Goal: Task Accomplishment & Management: Manage account settings

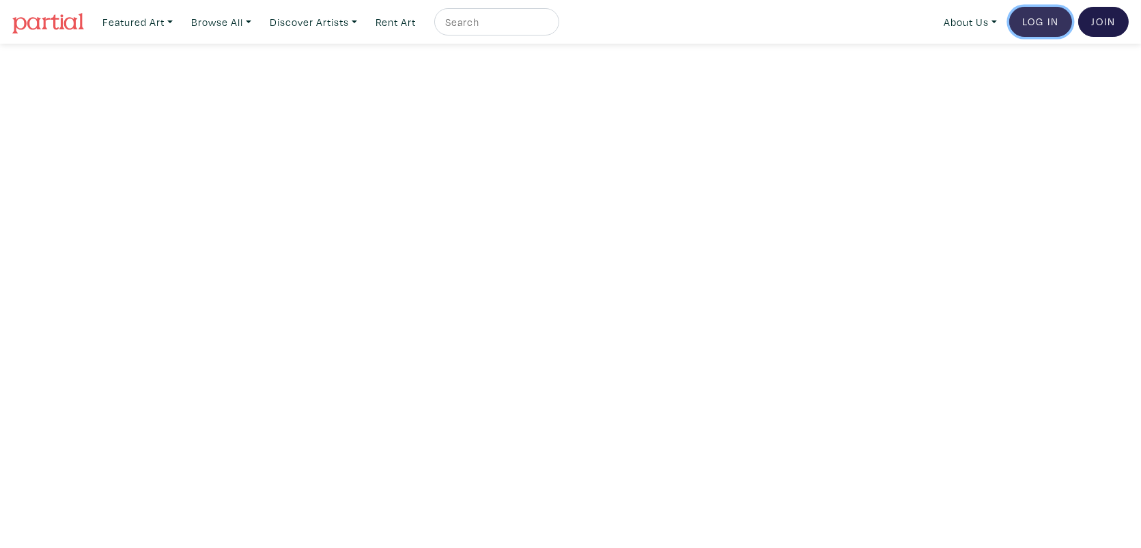
click at [1037, 23] on link "Log In" at bounding box center [1040, 22] width 63 height 30
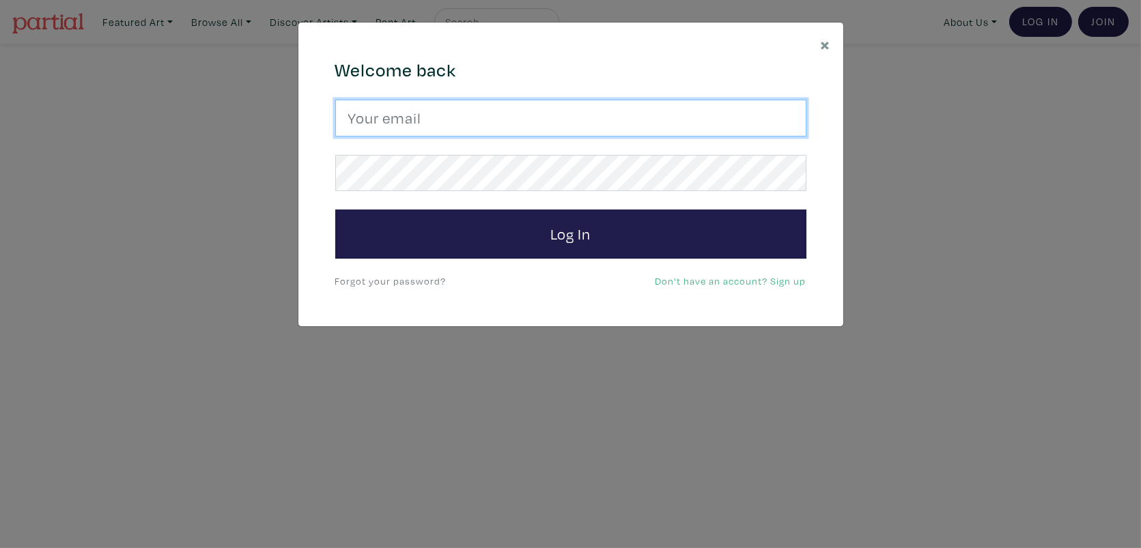
type input "wonderandstory@gmail.com"
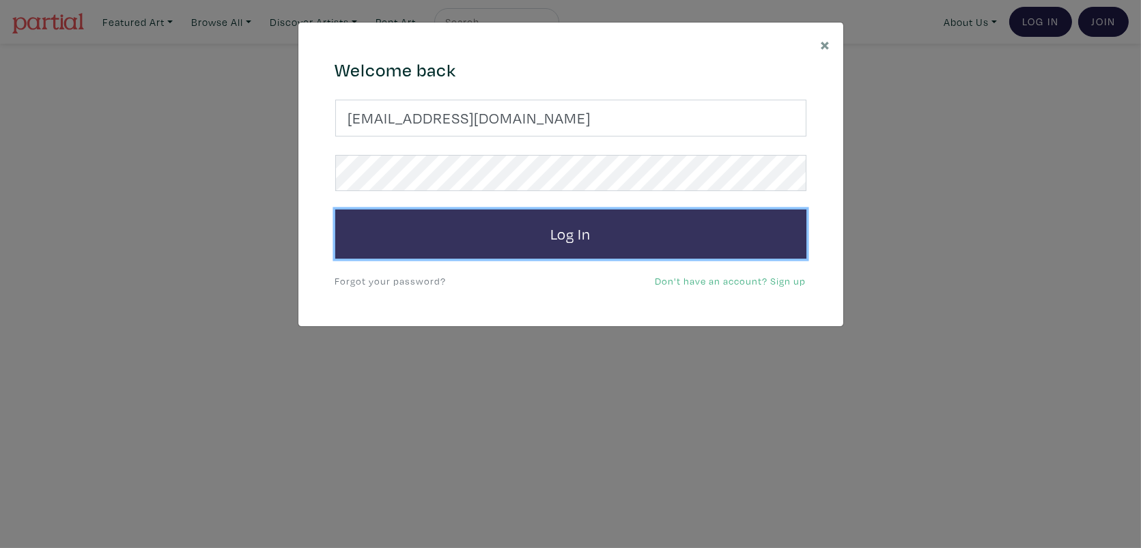
click at [578, 240] on button "Log In" at bounding box center [570, 234] width 471 height 49
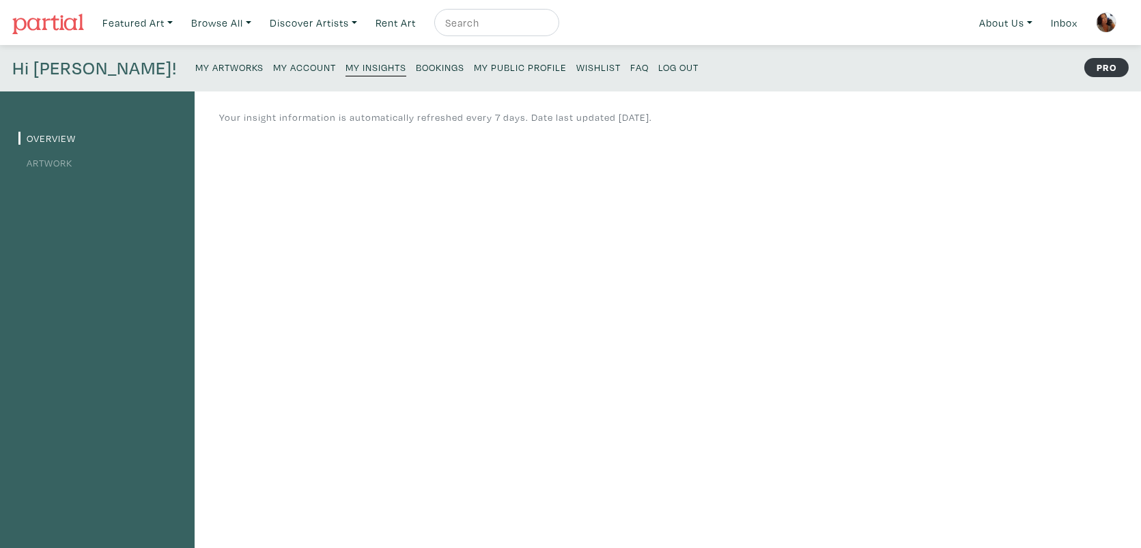
click at [416, 69] on small "Bookings" at bounding box center [440, 67] width 48 height 13
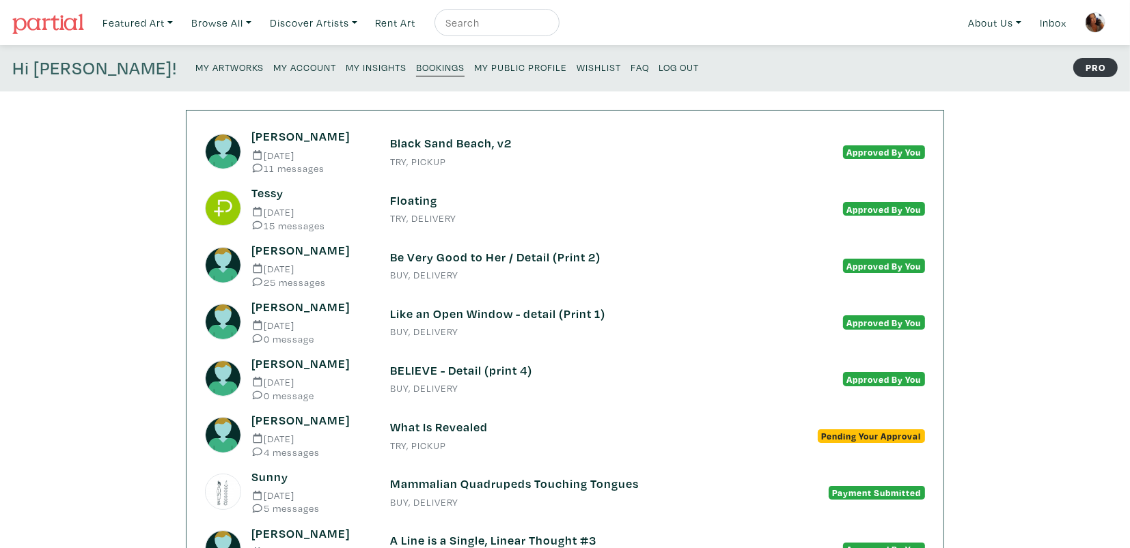
click at [450, 144] on h6 "Black Sand Beach, v2" at bounding box center [565, 143] width 350 height 15
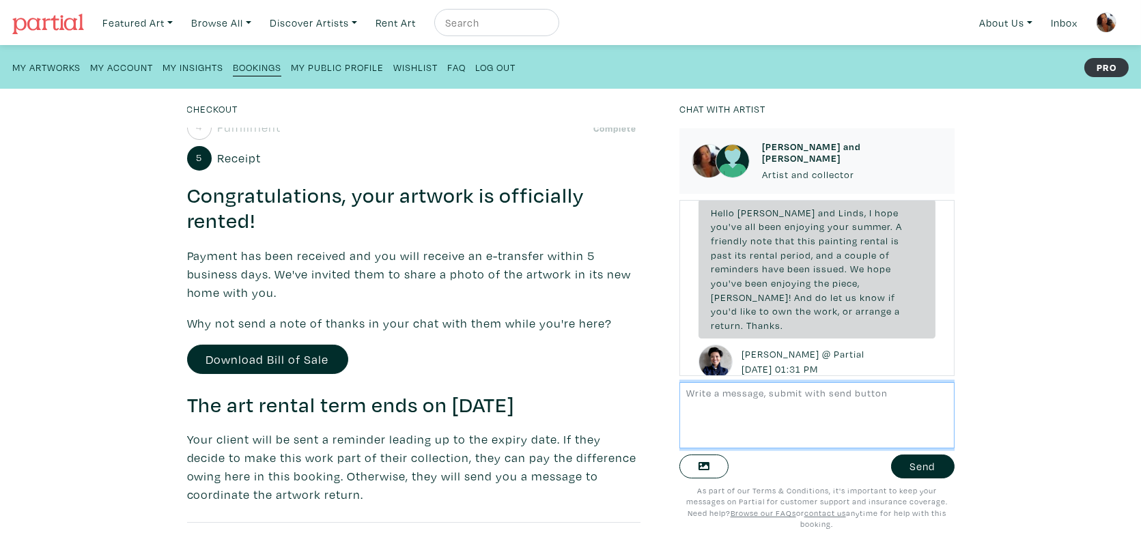
scroll to position [187, 0]
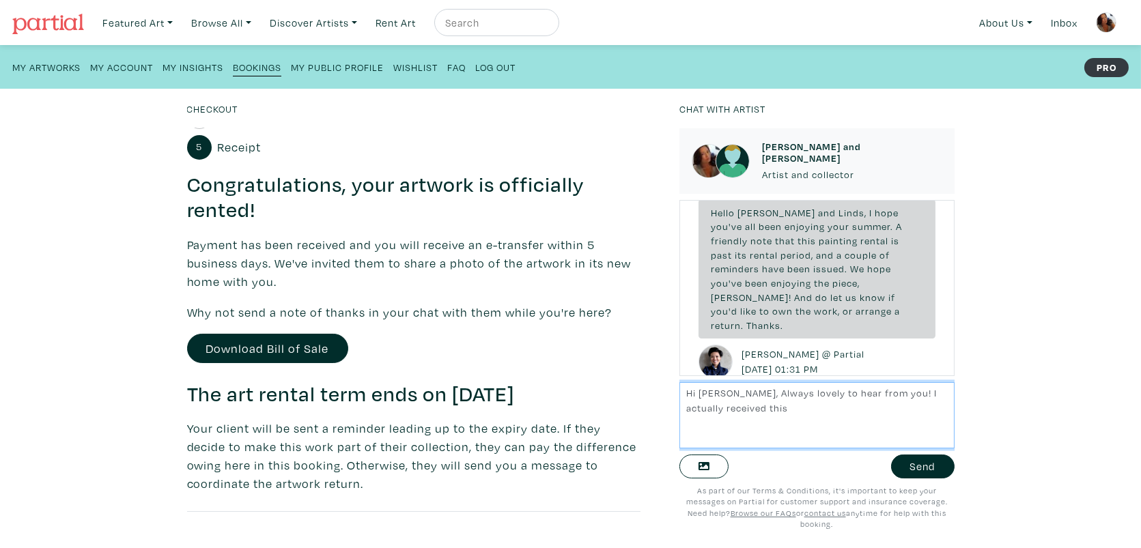
click at [772, 406] on textarea "Hi Tammy, Always lovely to hear from you! I actually received this" at bounding box center [816, 415] width 275 height 66
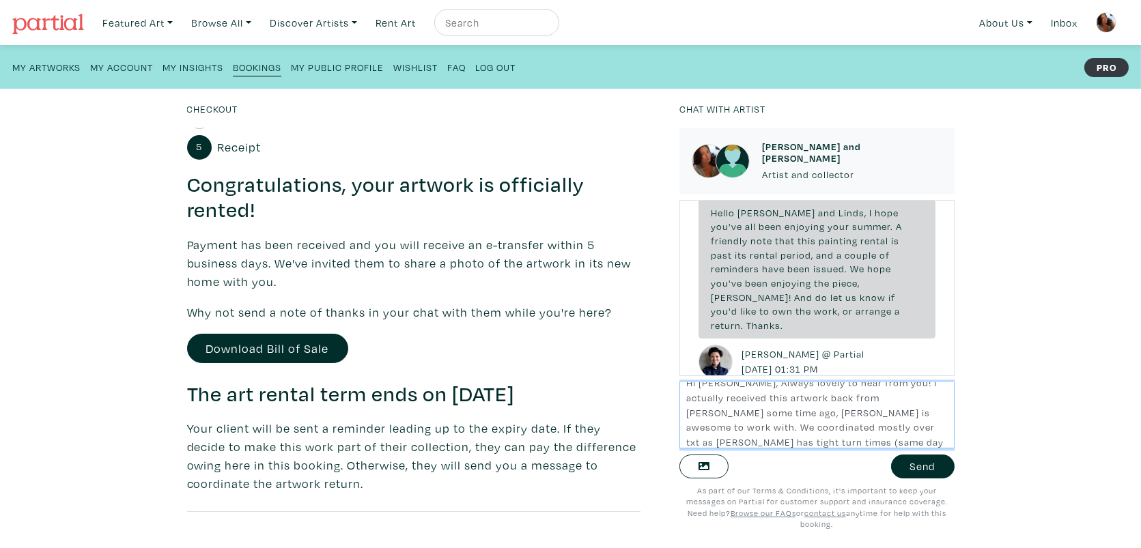
scroll to position [25, 0]
click at [738, 443] on textarea "Hi Tammy, Always lovely to hear from you! I actually received this artwork back…" at bounding box center [816, 415] width 275 height 66
click at [921, 432] on textarea "Hi Tammy, Always lovely to hear from you! I actually received this artwork back…" at bounding box center [816, 415] width 275 height 66
click at [915, 439] on textarea "Hi Tammy, Always lovely to hear from you! I actually received this artwork back…" at bounding box center [816, 415] width 275 height 66
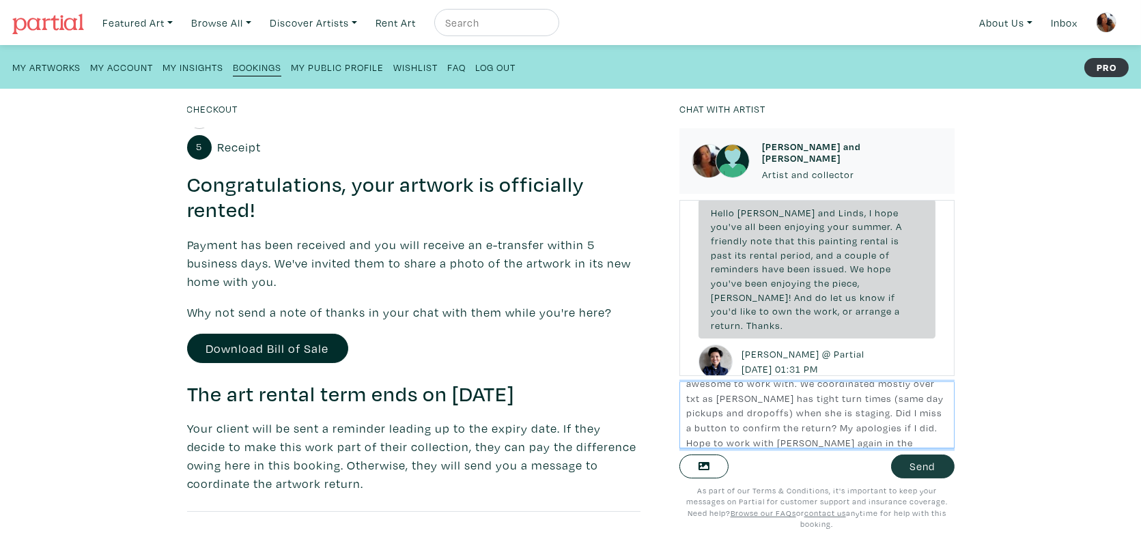
type textarea "Hi Tammy, Always lovely to hear from you! I actually received this artwork back…"
click at [921, 471] on button "Send" at bounding box center [923, 467] width 64 height 24
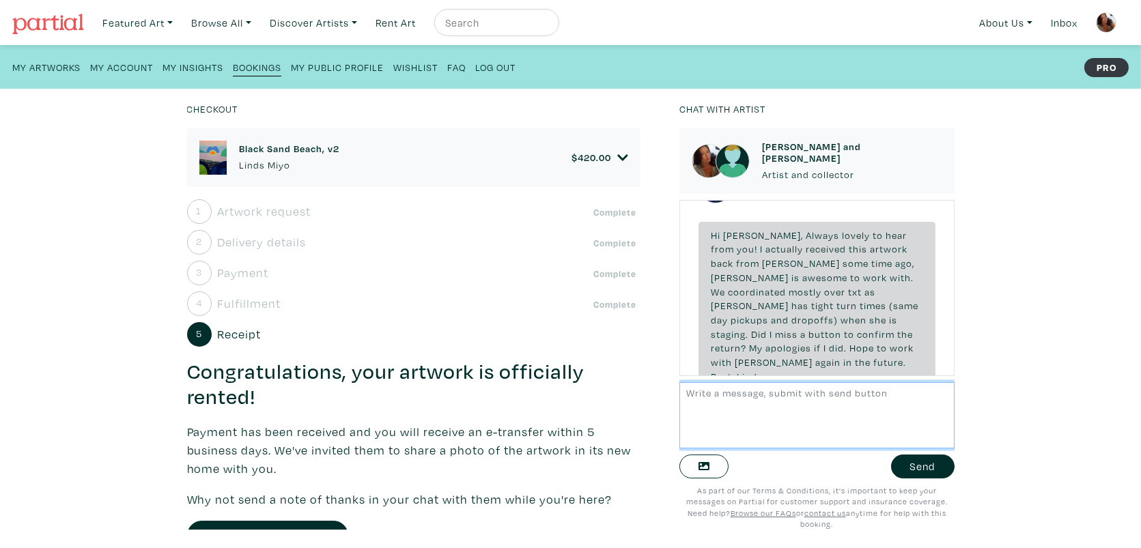
scroll to position [1605, 0]
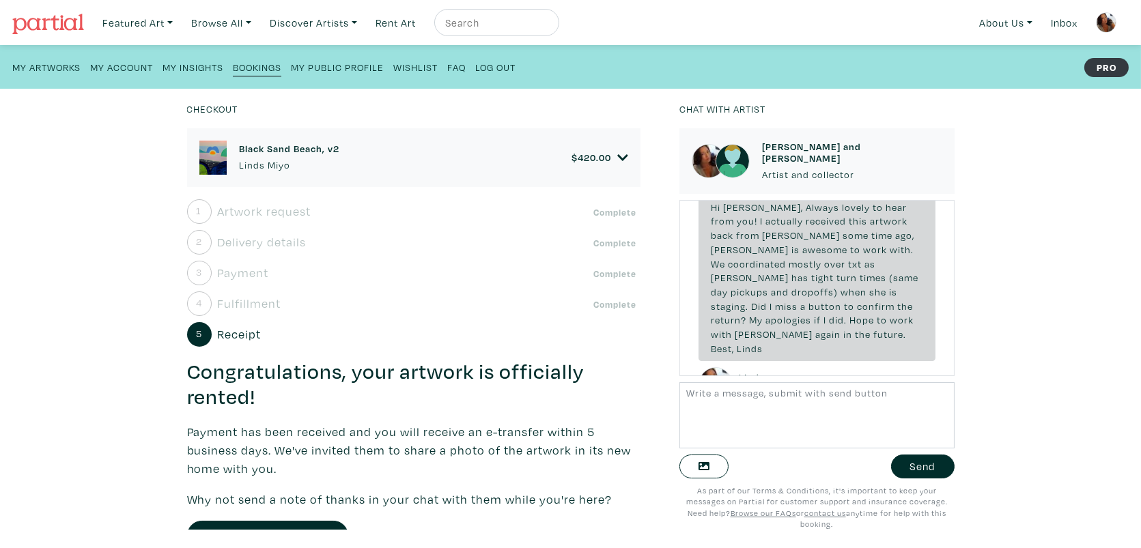
click at [53, 67] on small "My Artworks" at bounding box center [46, 67] width 68 height 13
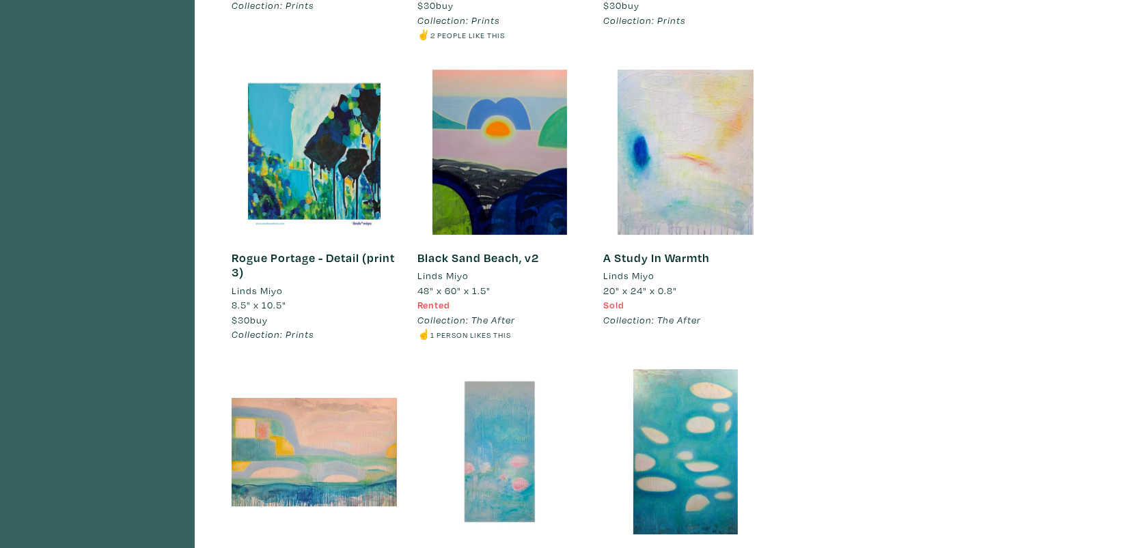
scroll to position [4311, 0]
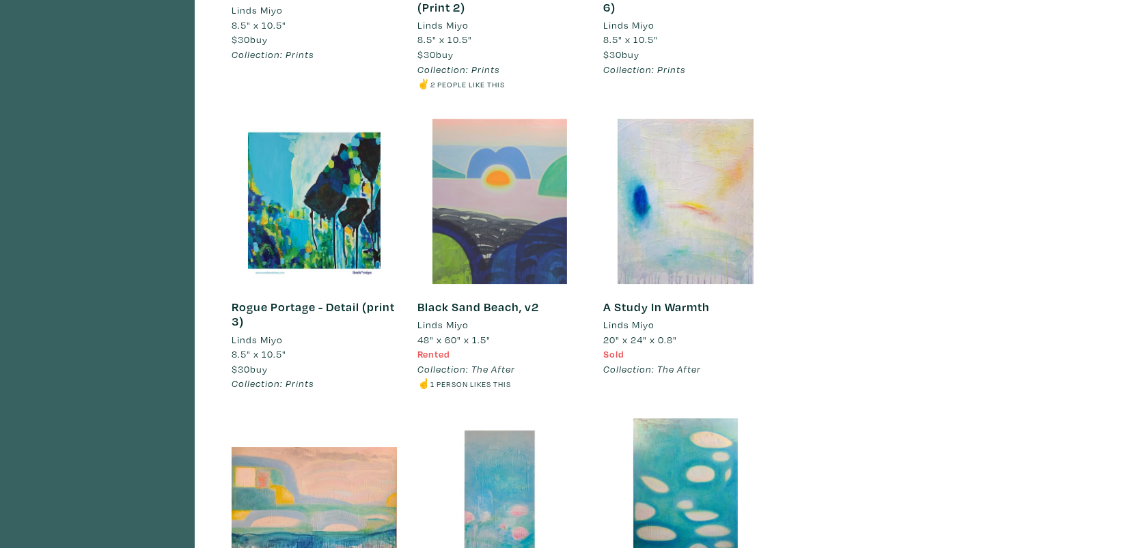
click at [505, 225] on div at bounding box center [499, 201] width 165 height 165
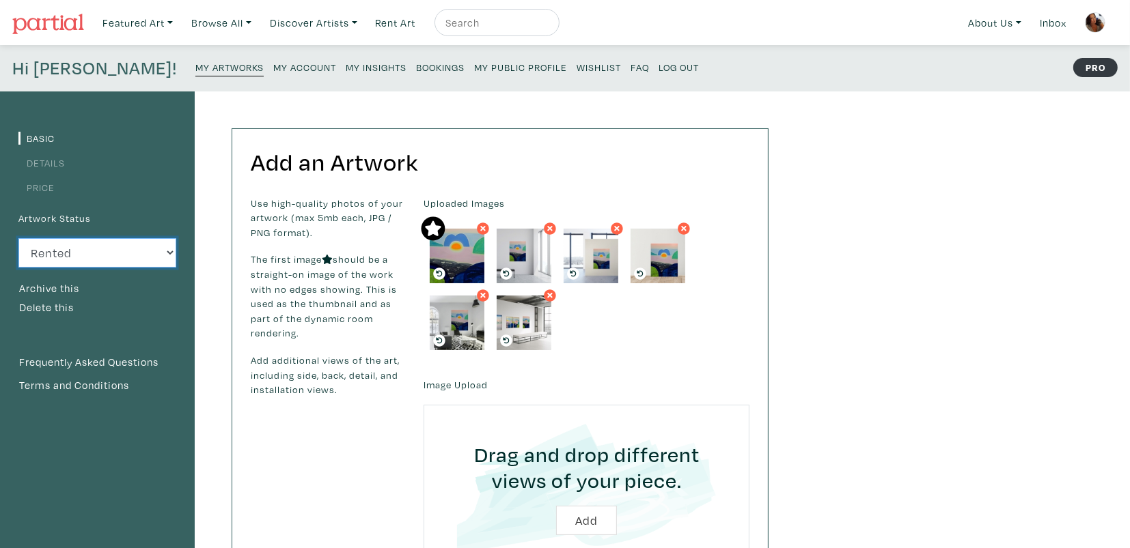
click at [164, 240] on select "Available Sold Rented Unavailable (other reason)" at bounding box center [97, 252] width 158 height 29
select select "1"
click at [18, 238] on select "Available Sold Rented Unavailable (other reason)" at bounding box center [97, 252] width 158 height 29
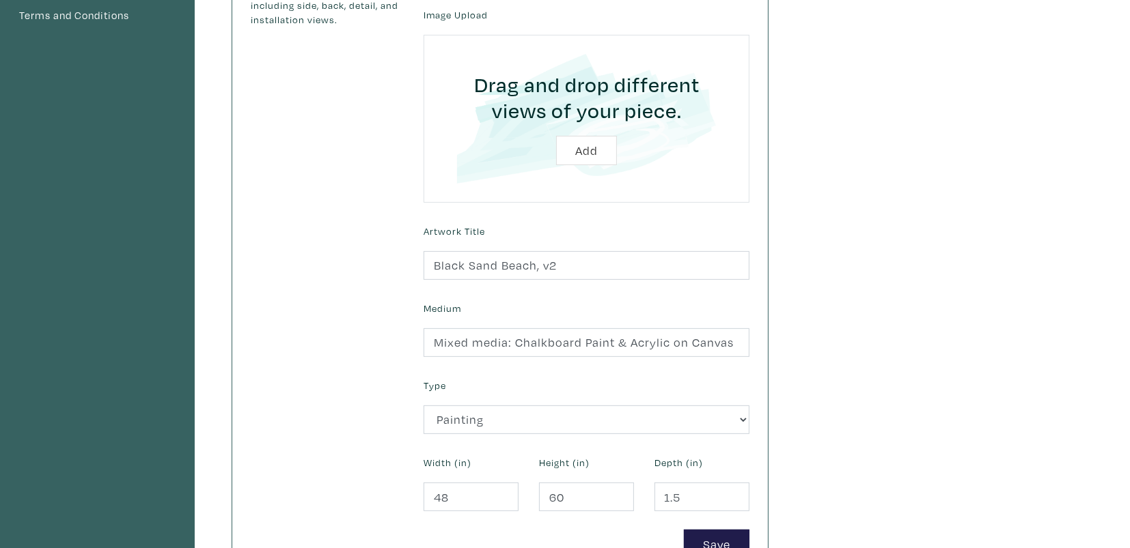
scroll to position [548, 0]
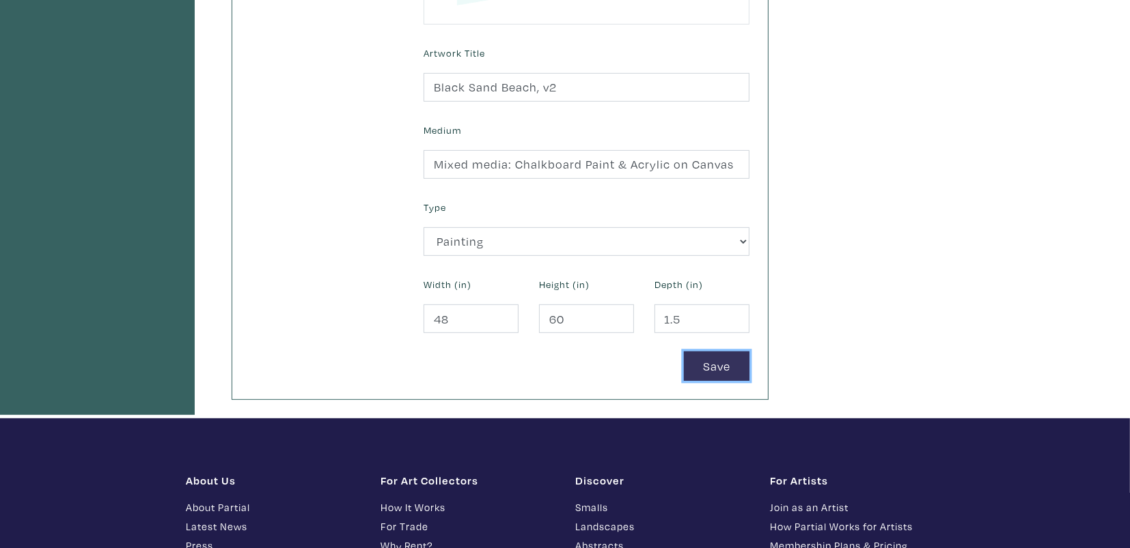
click at [711, 360] on button "Save" at bounding box center [717, 366] width 66 height 29
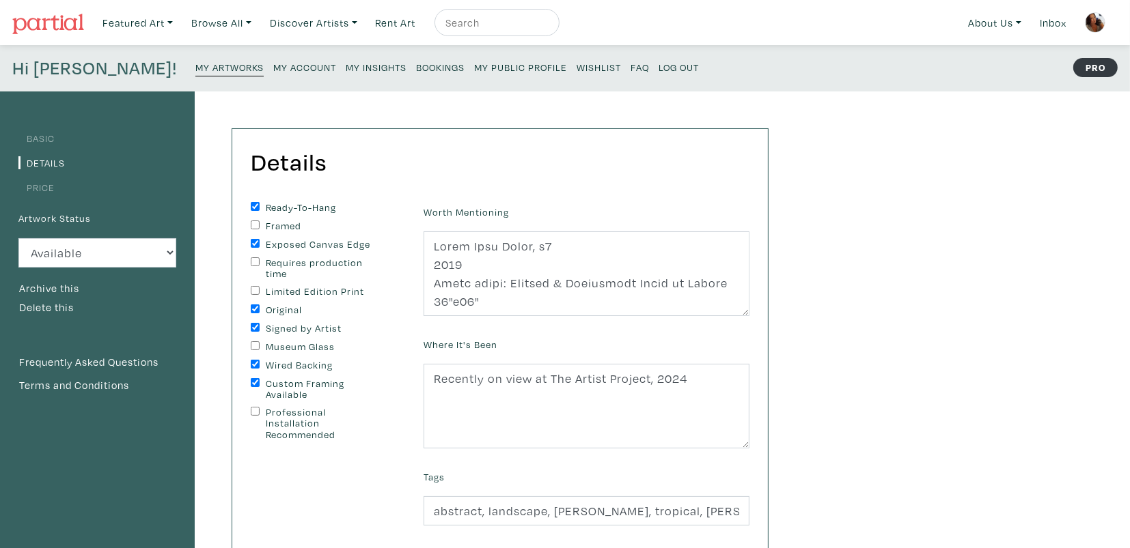
click at [474, 68] on small "My Public Profile" at bounding box center [520, 67] width 93 height 13
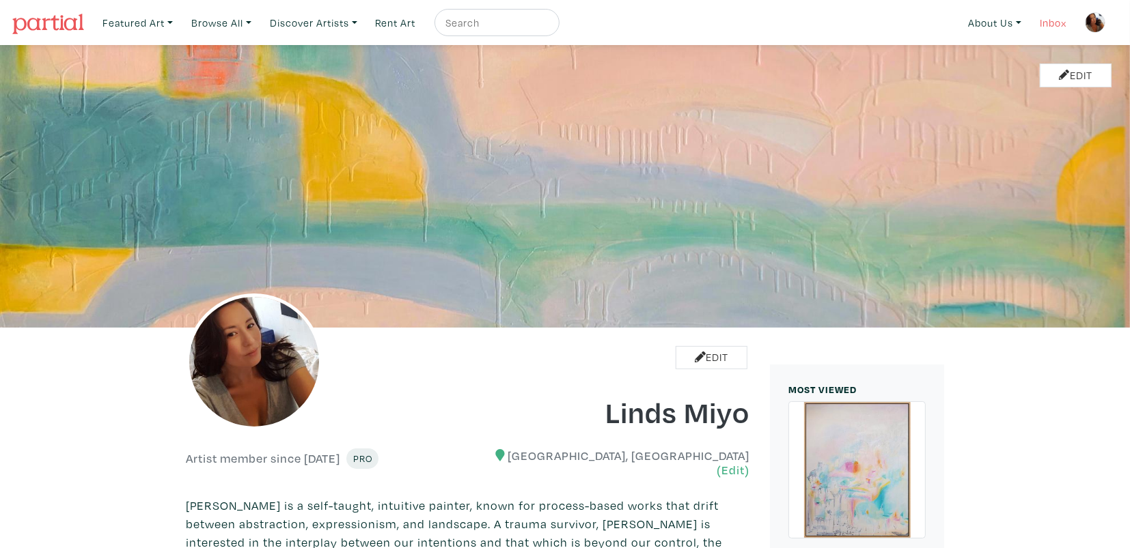
drag, startPoint x: 1137, startPoint y: 30, endPoint x: 1059, endPoint y: 8, distance: 81.0
click at [707, 362] on link "Edit" at bounding box center [711, 358] width 72 height 24
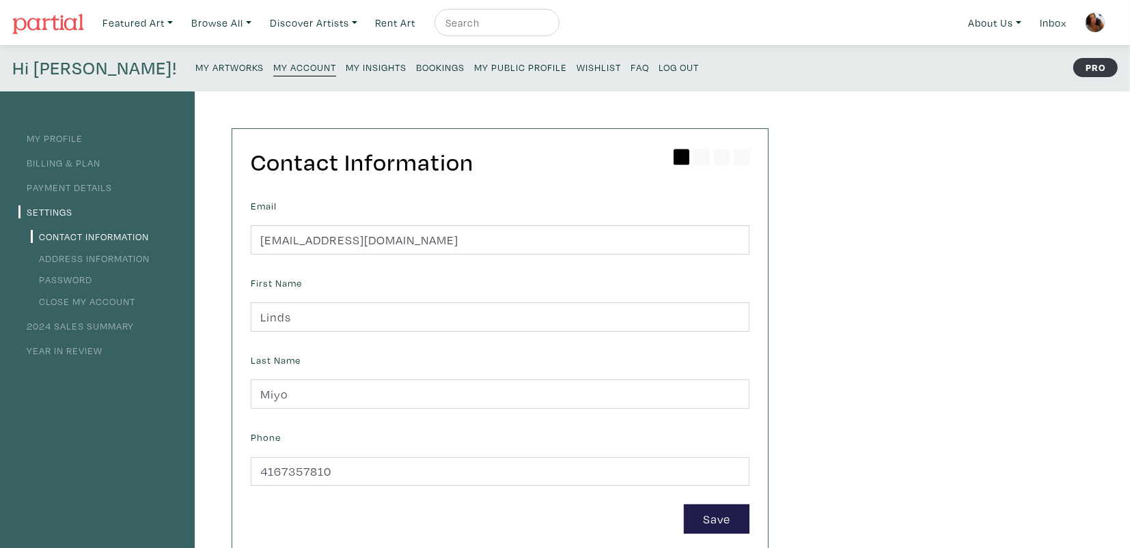
click at [195, 72] on link "My Artworks" at bounding box center [229, 66] width 68 height 18
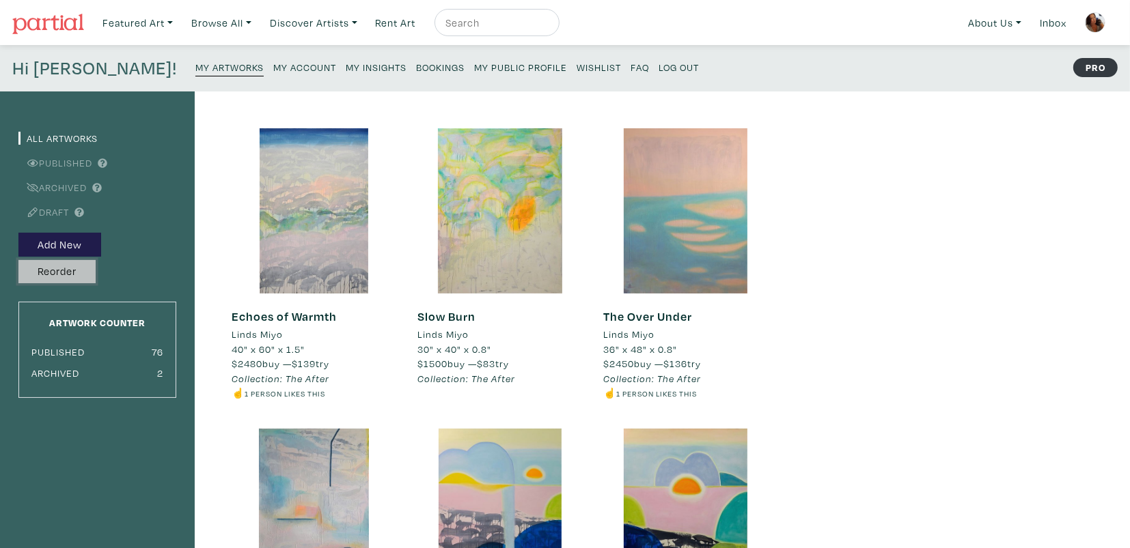
click at [61, 276] on button "Reorder" at bounding box center [56, 272] width 77 height 24
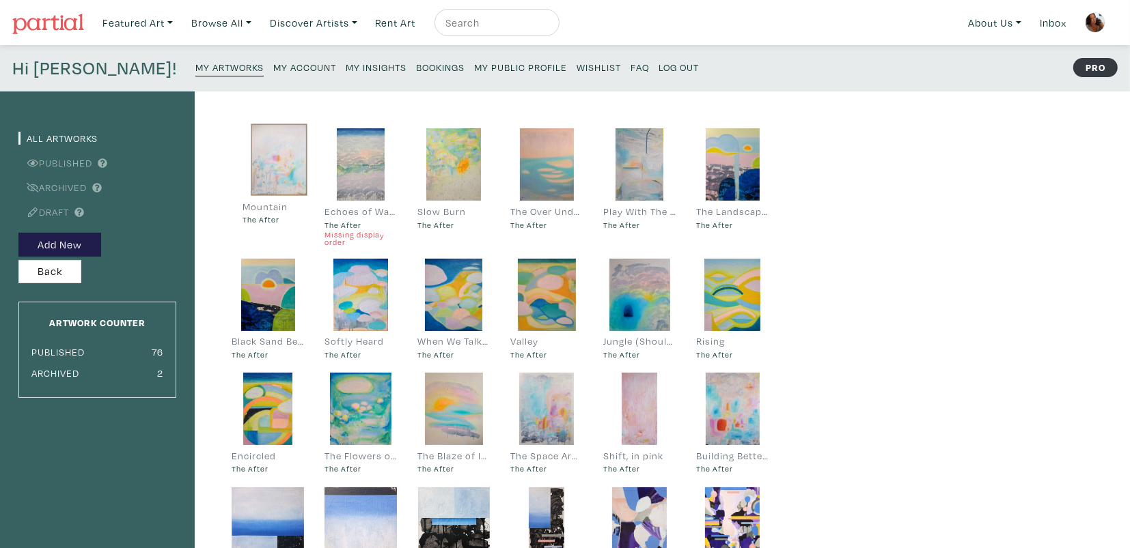
drag, startPoint x: 552, startPoint y: 419, endPoint x: 283, endPoint y: 169, distance: 366.8
click at [410, 178] on div "Slow Burn The After" at bounding box center [453, 193] width 93 height 130
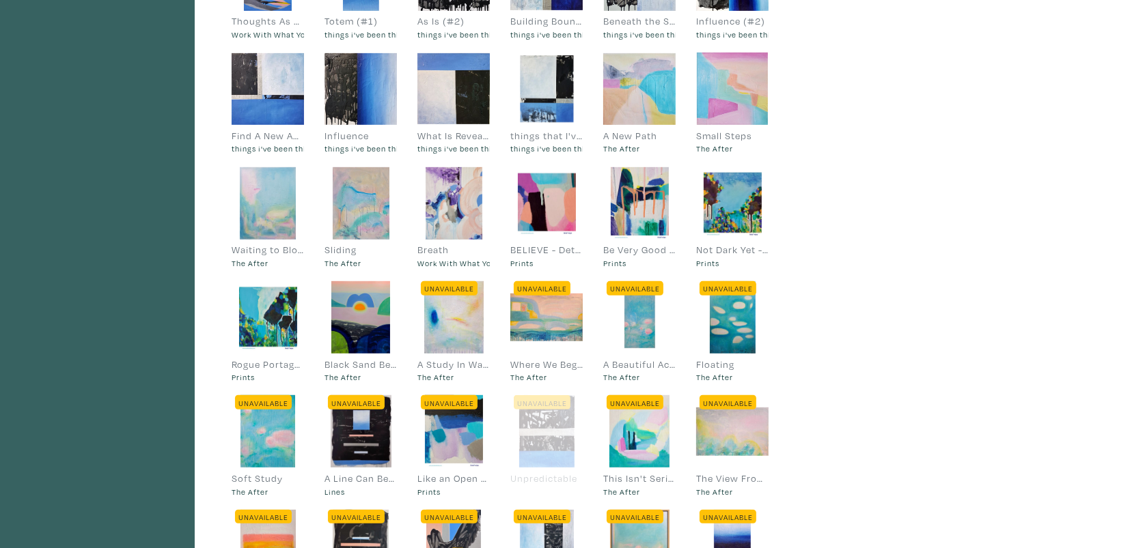
scroll to position [747, 0]
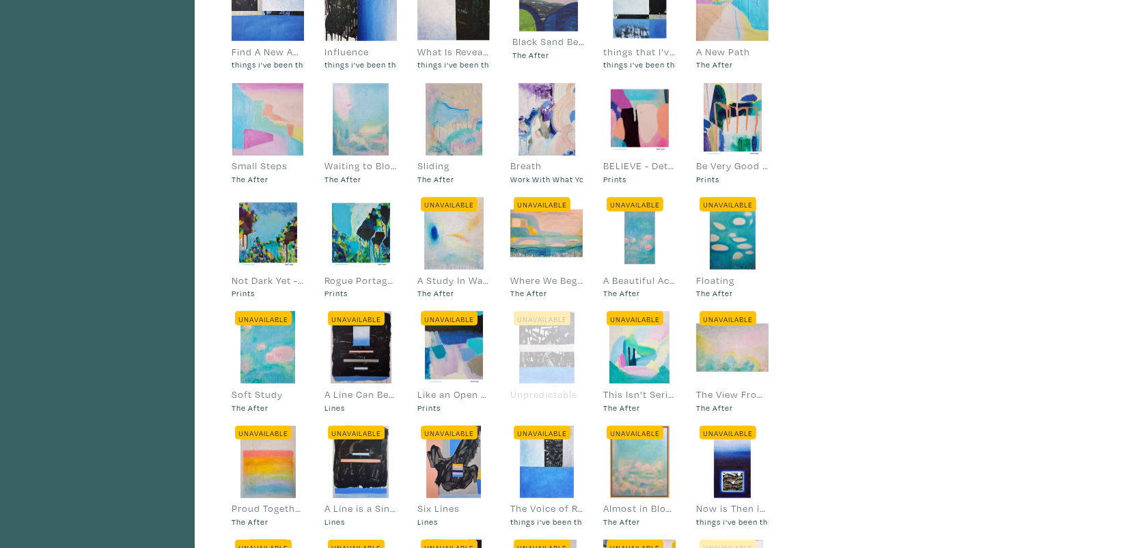
drag, startPoint x: 371, startPoint y: 239, endPoint x: 558, endPoint y: 1, distance: 303.0
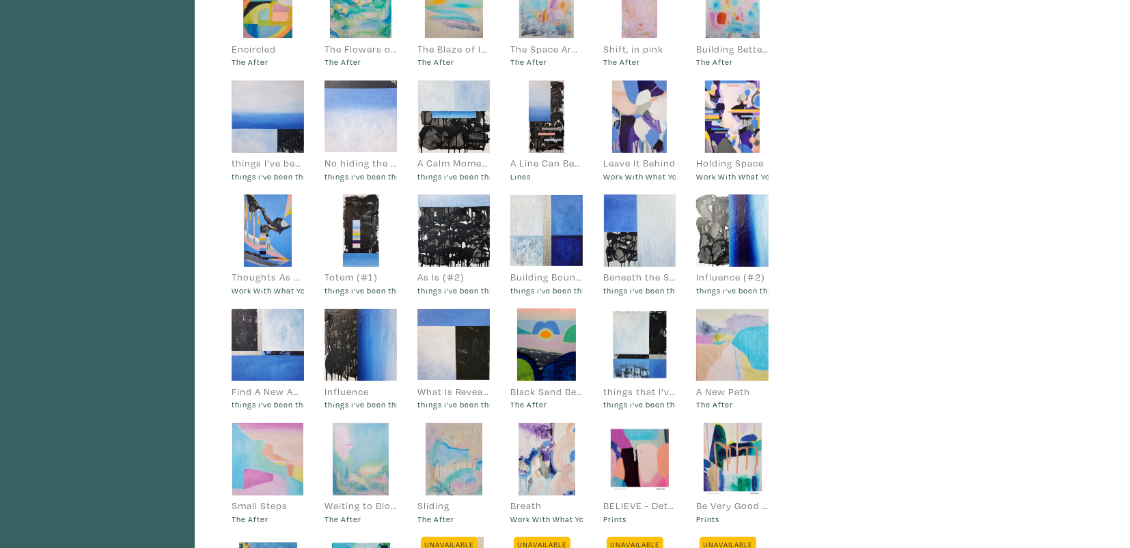
scroll to position [402, 0]
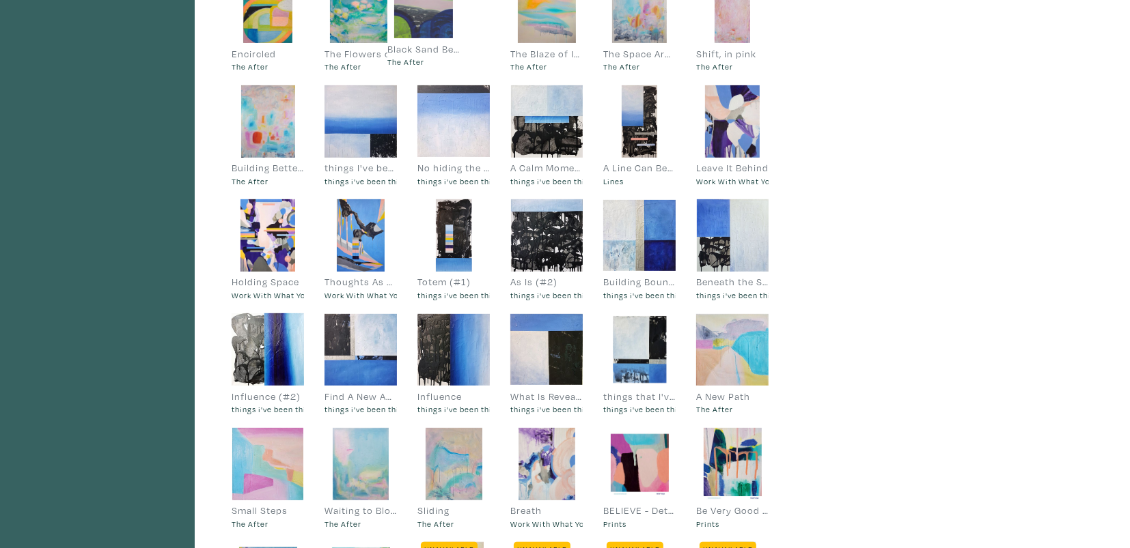
drag, startPoint x: 544, startPoint y: 367, endPoint x: 422, endPoint y: 20, distance: 367.6
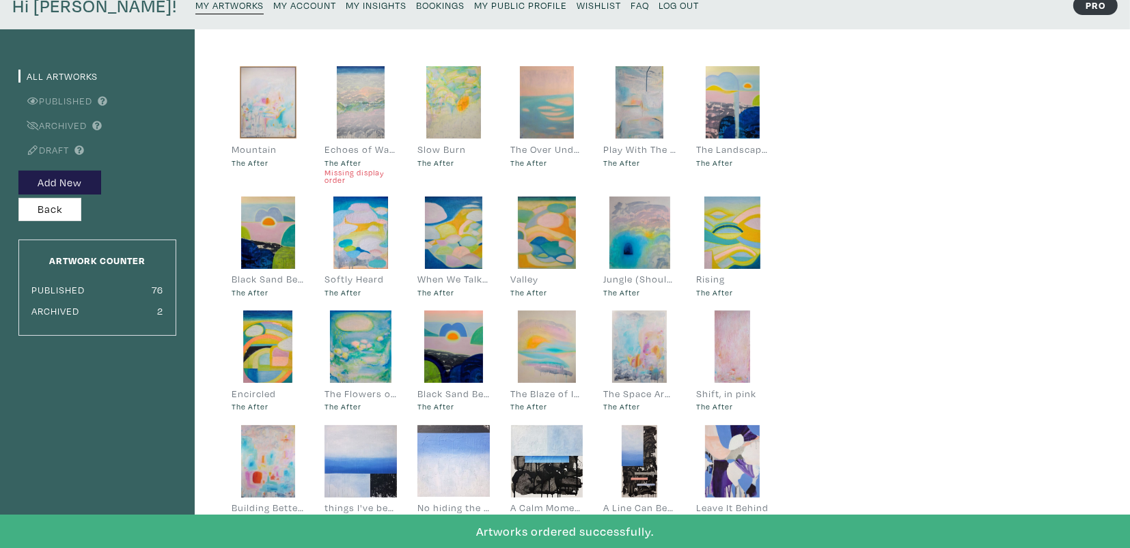
scroll to position [51, 0]
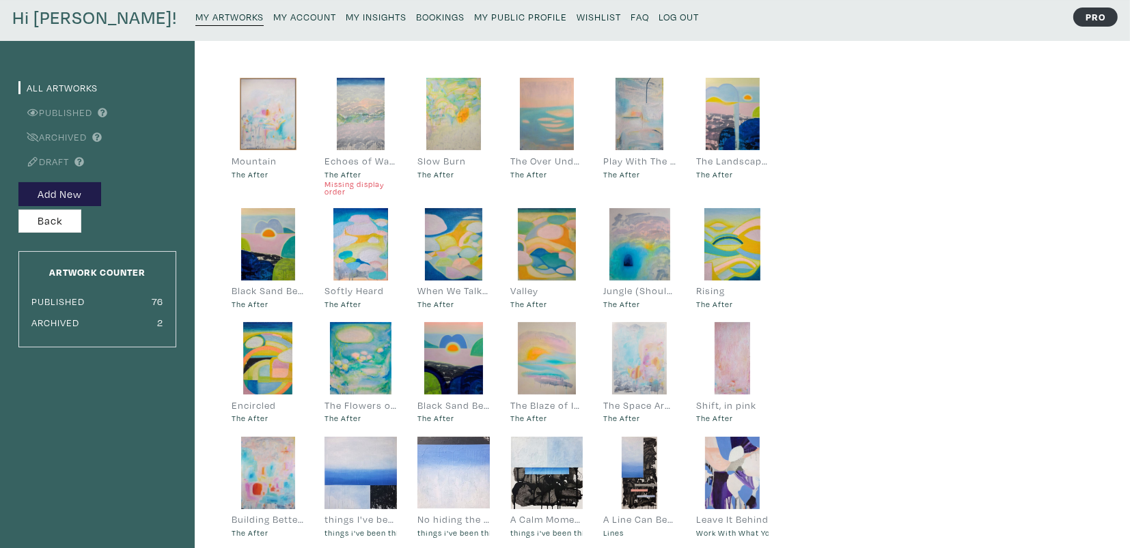
click at [647, 363] on div at bounding box center [639, 358] width 72 height 72
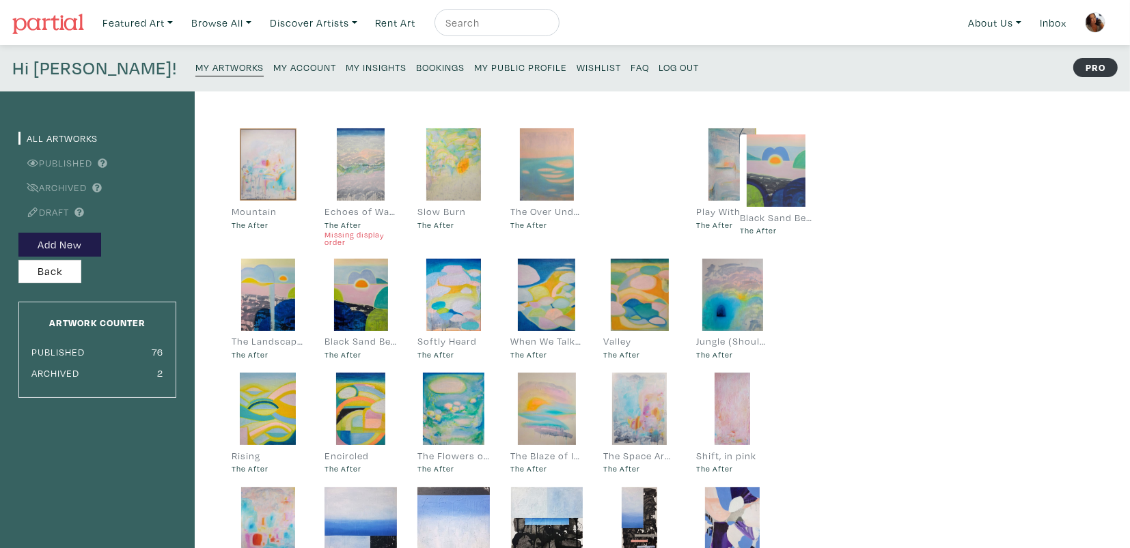
drag, startPoint x: 458, startPoint y: 395, endPoint x: 780, endPoint y: 156, distance: 400.3
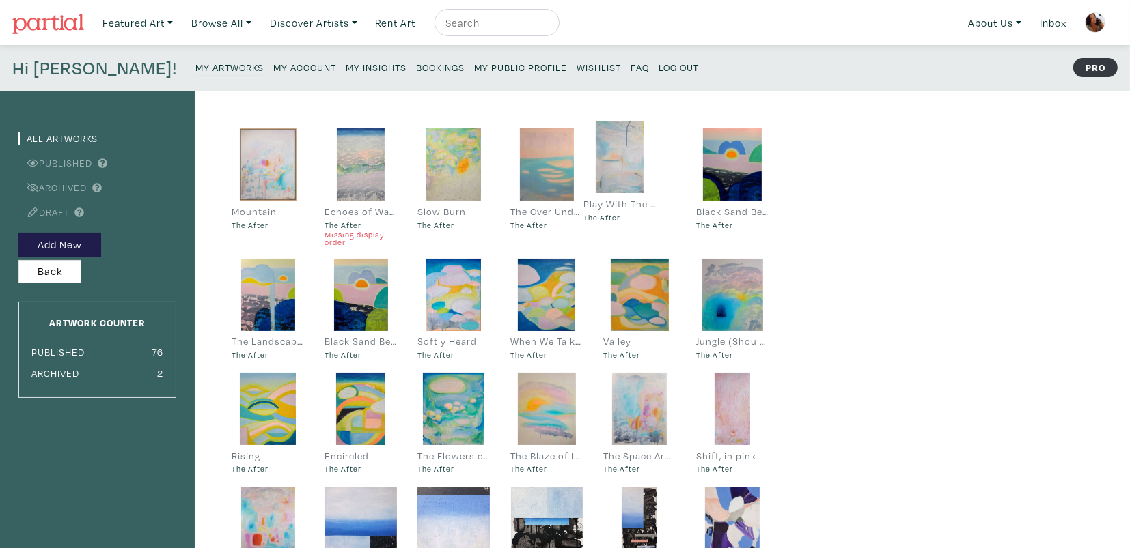
drag, startPoint x: 738, startPoint y: 160, endPoint x: 634, endPoint y: 150, distance: 104.2
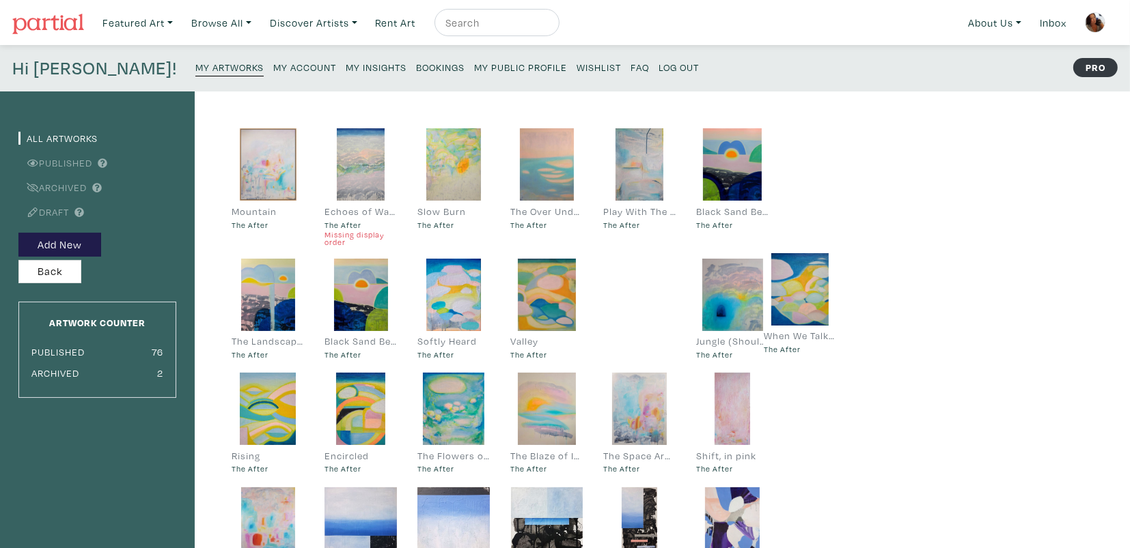
drag, startPoint x: 552, startPoint y: 296, endPoint x: 809, endPoint y: 296, distance: 256.1
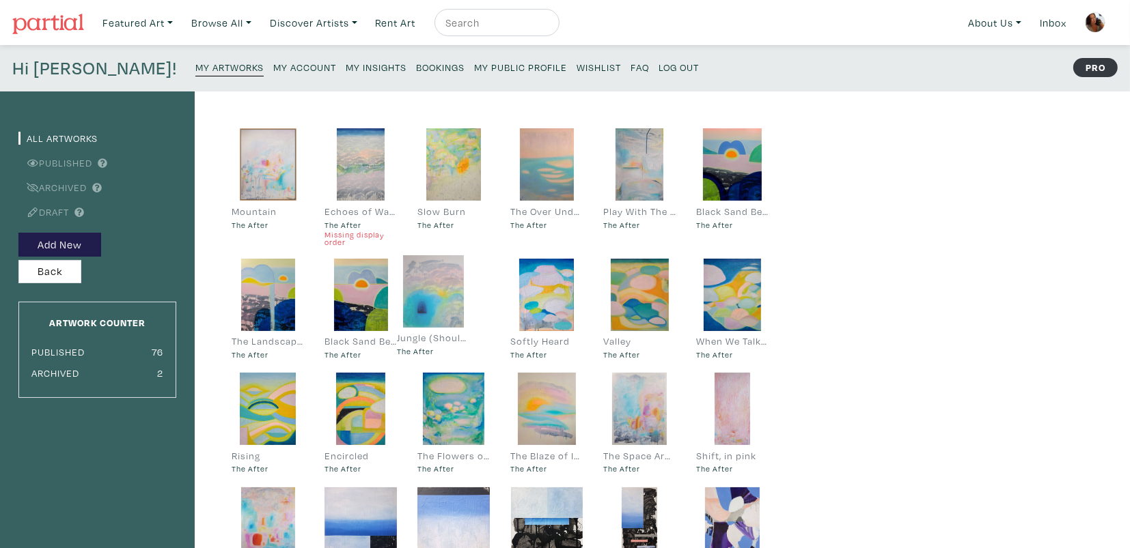
drag, startPoint x: 710, startPoint y: 294, endPoint x: 442, endPoint y: 289, distance: 268.4
click at [474, 64] on small "My Public Profile" at bounding box center [520, 67] width 93 height 13
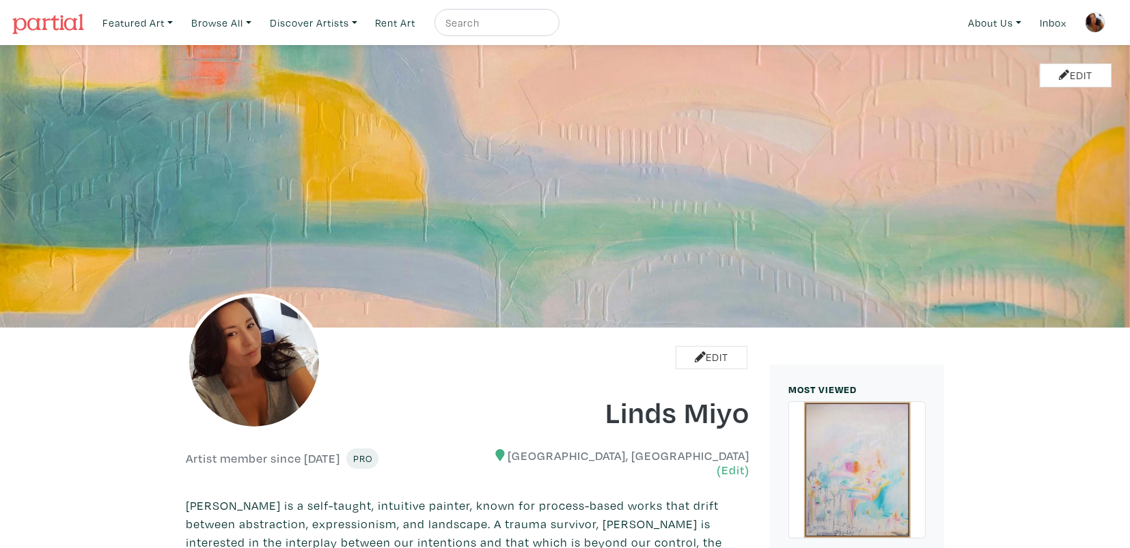
drag, startPoint x: 1138, startPoint y: 22, endPoint x: 1155, endPoint y: -38, distance: 61.6
